Goal: Navigation & Orientation: Find specific page/section

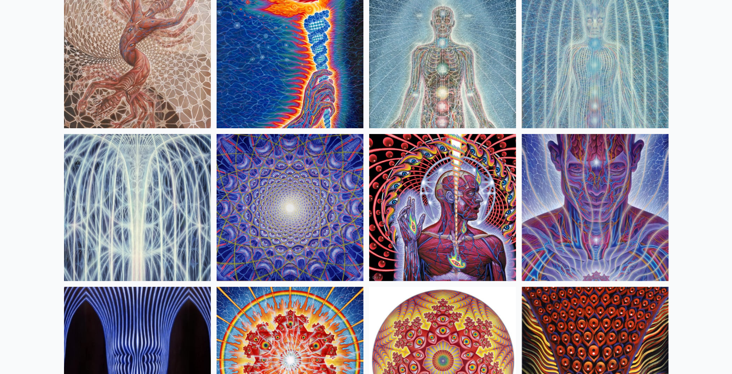
scroll to position [96, 0]
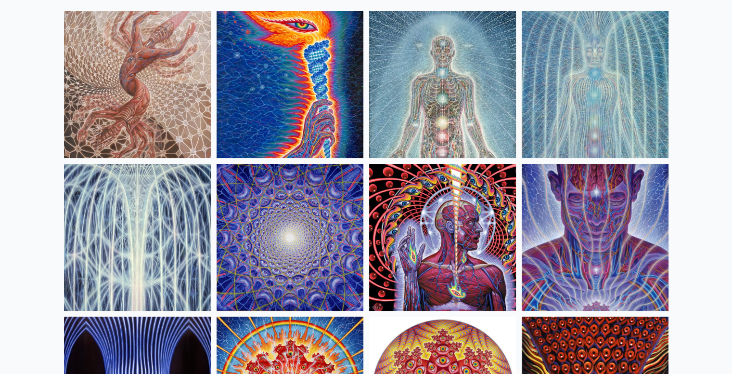
click at [593, 241] on img at bounding box center [595, 237] width 147 height 147
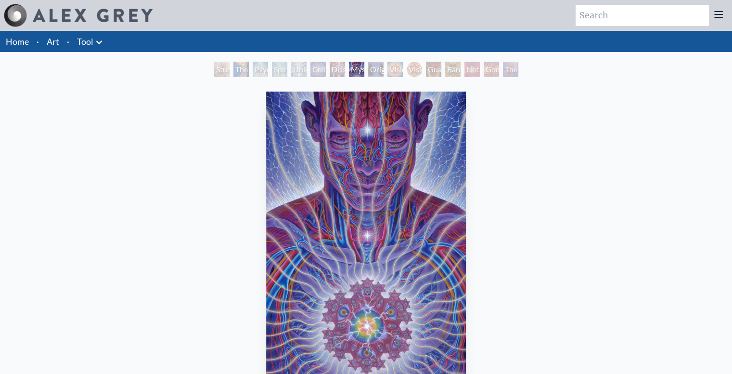
click at [369, 77] on div "Original Face" at bounding box center [375, 69] width 15 height 15
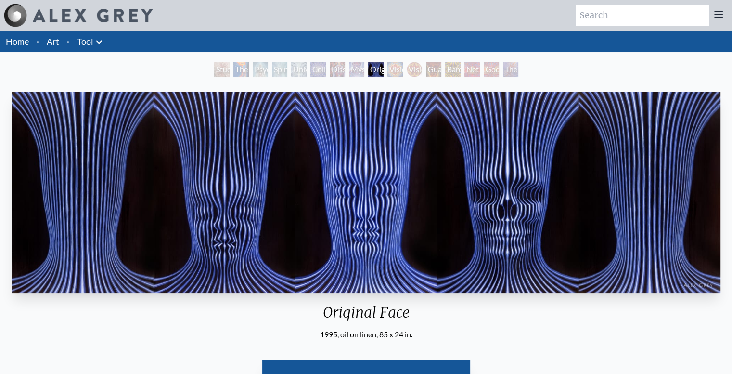
click at [350, 74] on div "Mystic Eye" at bounding box center [356, 69] width 15 height 15
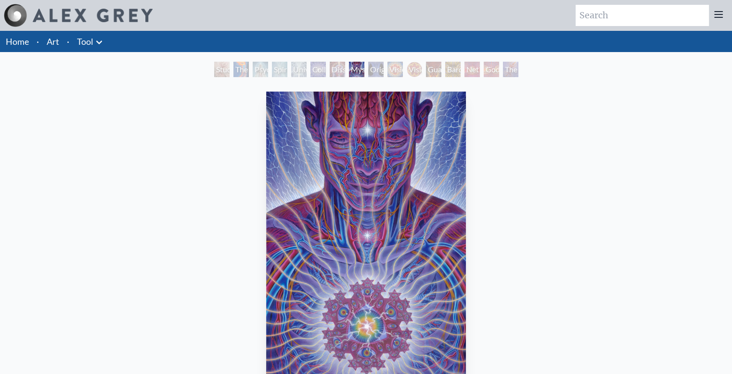
click at [90, 48] on link "Tool" at bounding box center [85, 41] width 16 height 13
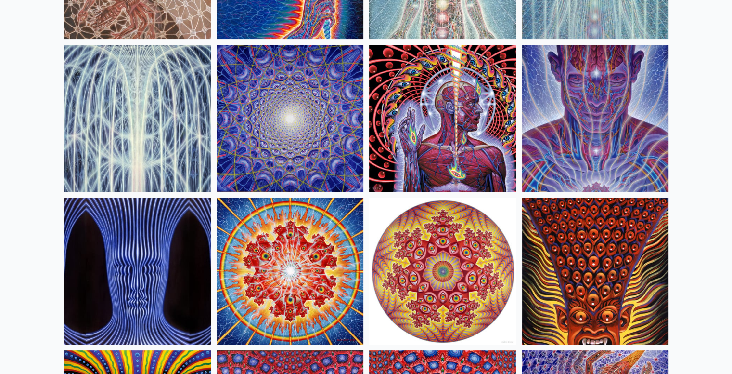
scroll to position [158, 0]
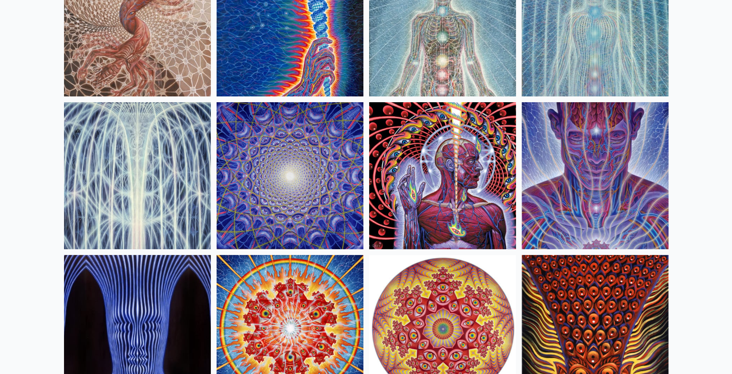
click at [508, 237] on img at bounding box center [442, 175] width 147 height 147
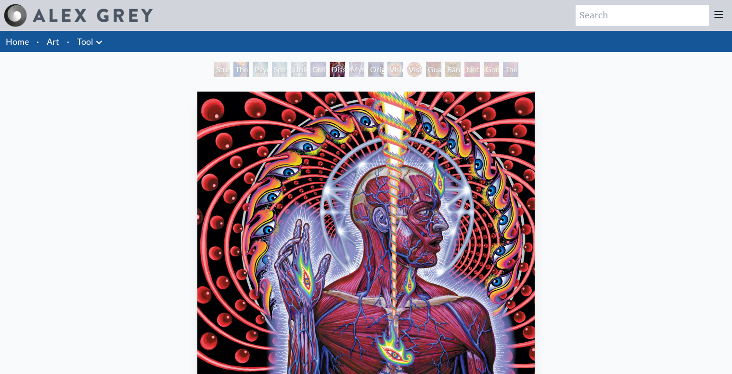
click at [63, 52] on li "Art" at bounding box center [53, 41] width 20 height 21
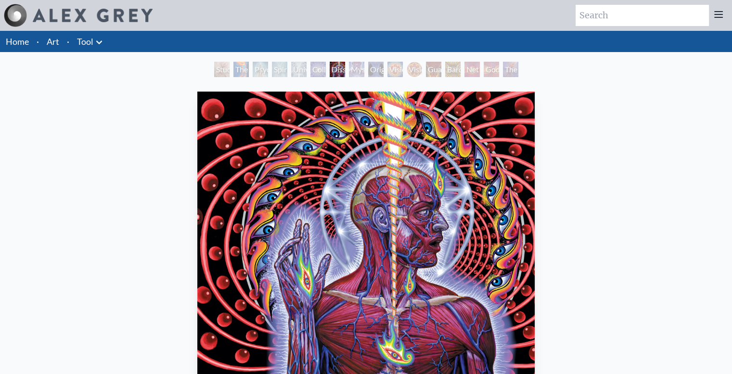
click at [63, 52] on li "Art" at bounding box center [53, 41] width 20 height 21
click at [59, 44] on link "Art" at bounding box center [53, 41] width 13 height 13
click at [91, 44] on link "Tool" at bounding box center [85, 41] width 16 height 13
click at [109, 52] on li "Tool Anatomical Drawings" at bounding box center [91, 41] width 36 height 21
click at [105, 48] on icon at bounding box center [99, 43] width 12 height 12
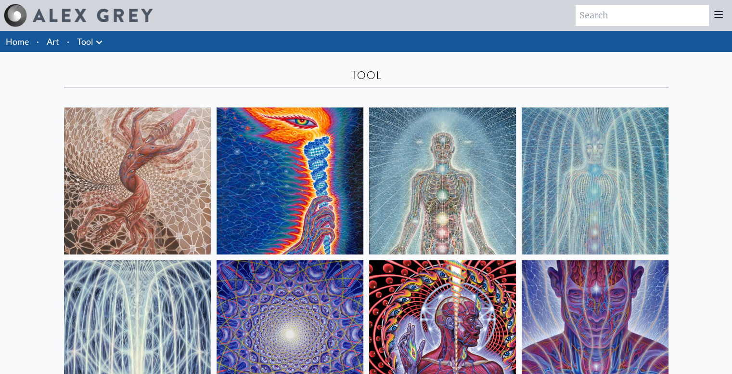
click at [105, 46] on icon at bounding box center [99, 43] width 12 height 12
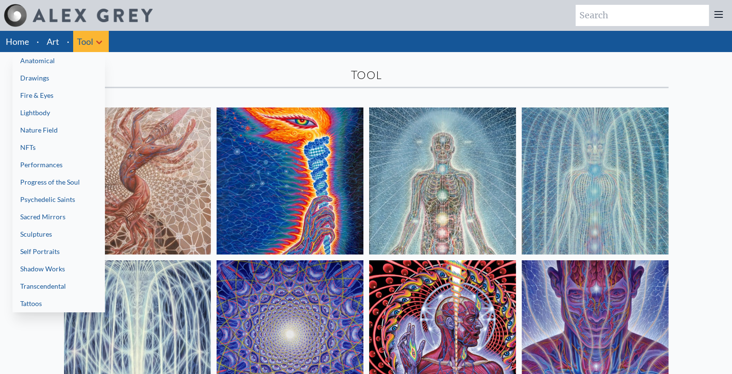
click at [75, 69] on link "Anatomical" at bounding box center [59, 60] width 92 height 17
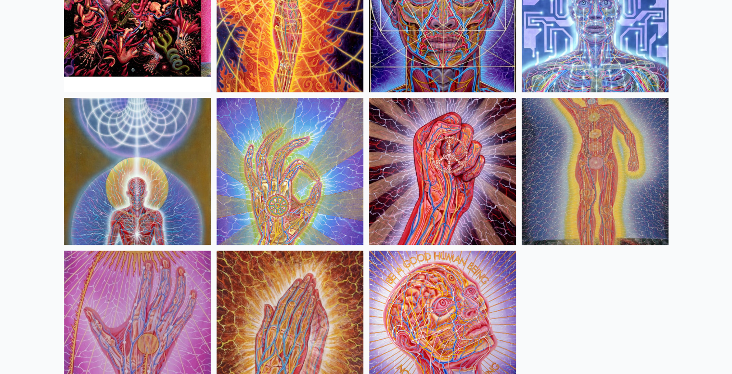
scroll to position [1059, 0]
